Goal: Navigation & Orientation: Find specific page/section

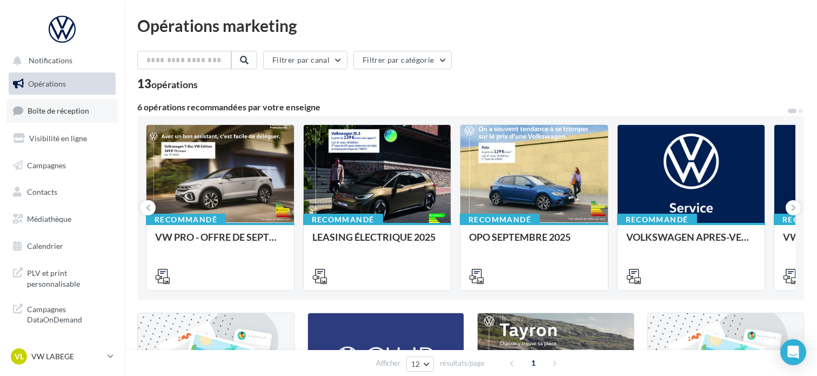
click at [88, 118] on link "Boîte de réception" at bounding box center [61, 110] width 111 height 23
